Goal: Task Accomplishment & Management: Use online tool/utility

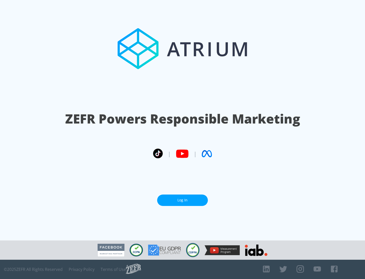
click at [182, 200] on link "Log In" at bounding box center [182, 199] width 51 height 11
